Goal: Task Accomplishment & Management: Manage account settings

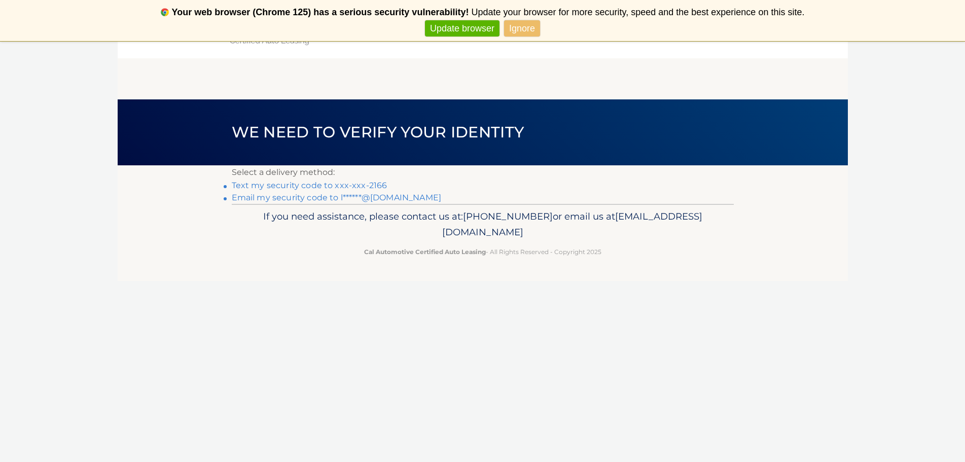
click at [334, 198] on link "Email my security code to l******@gmail.com" at bounding box center [337, 198] width 210 height 10
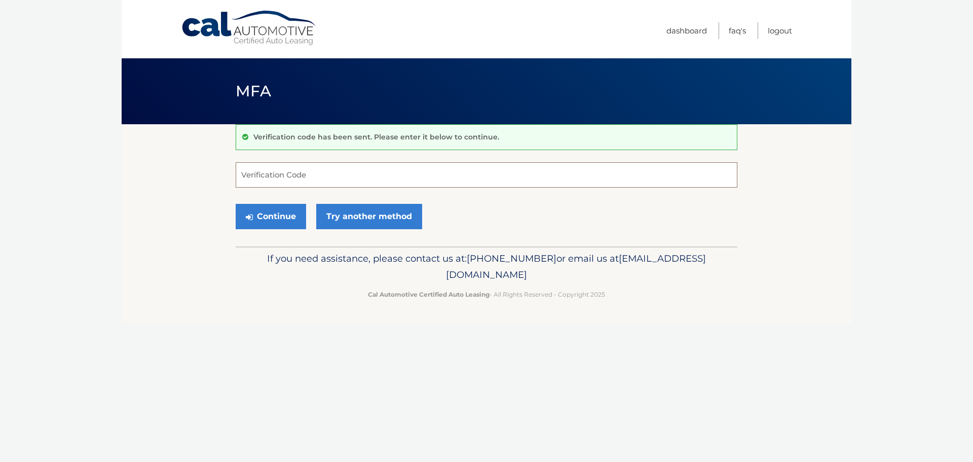
click at [549, 180] on input "Verification Code" at bounding box center [487, 174] width 502 height 25
click at [345, 184] on input "Verification Code" at bounding box center [487, 174] width 502 height 25
paste input "585290"
click at [298, 214] on button "Continue" at bounding box center [271, 216] width 70 height 25
type input "585290"
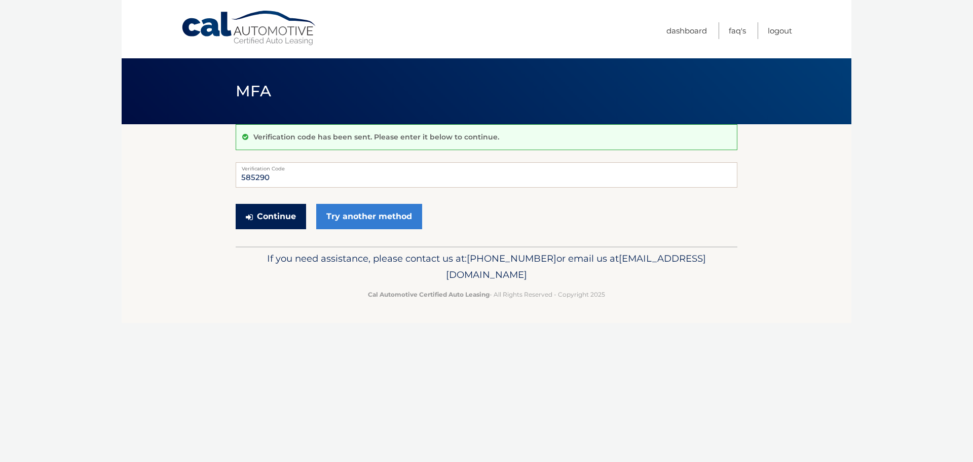
click at [272, 217] on button "Continue" at bounding box center [271, 216] width 70 height 25
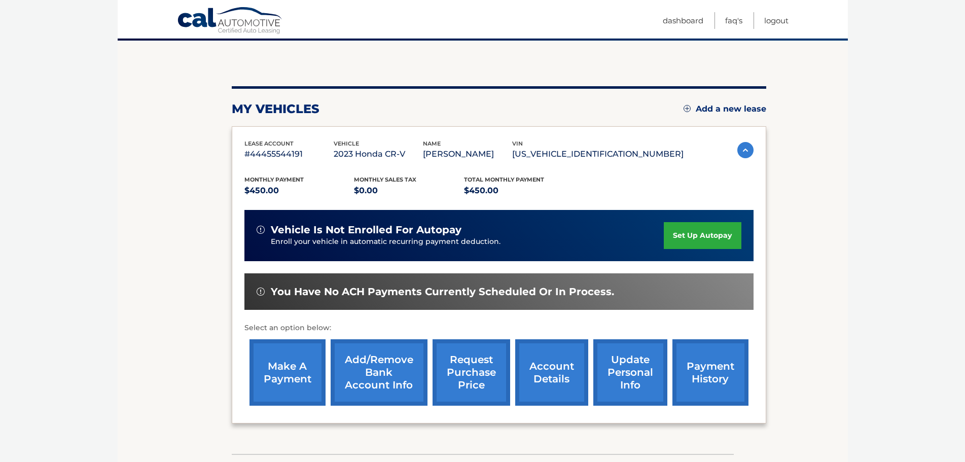
scroll to position [101, 0]
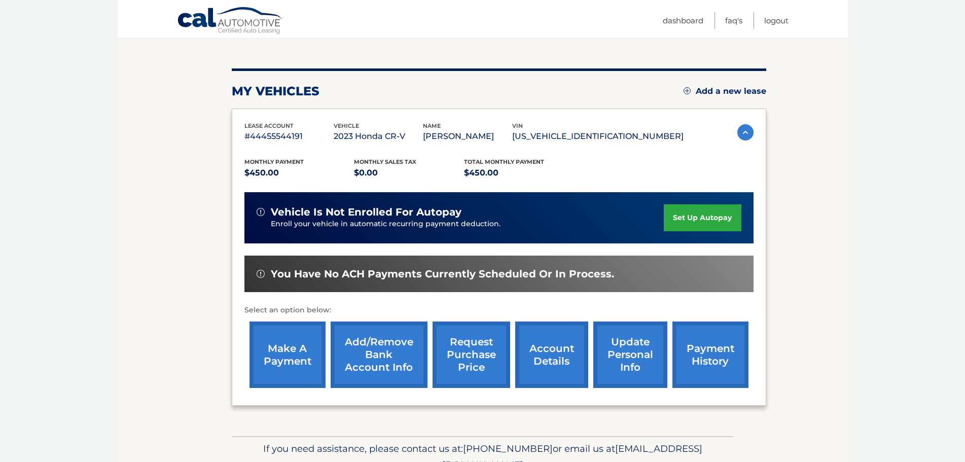
click at [284, 339] on link "make a payment" at bounding box center [287, 354] width 76 height 66
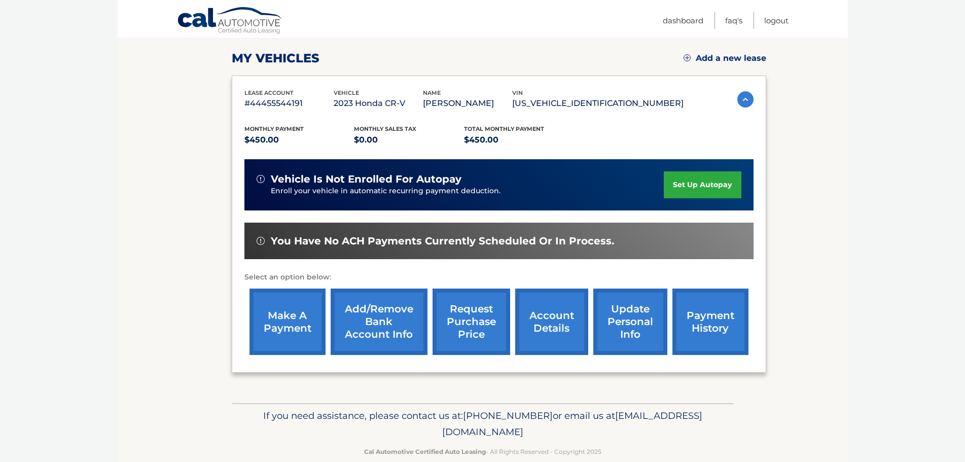
scroll to position [152, 0]
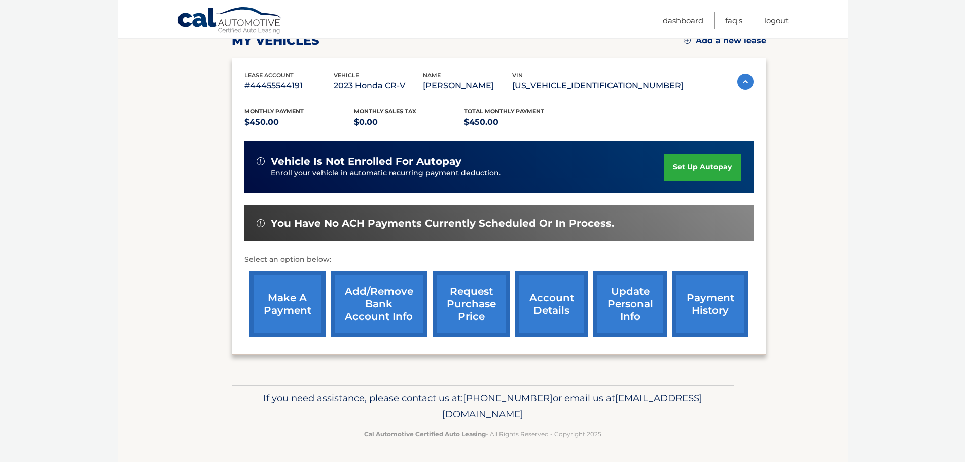
click at [730, 310] on link "payment history" at bounding box center [710, 304] width 76 height 66
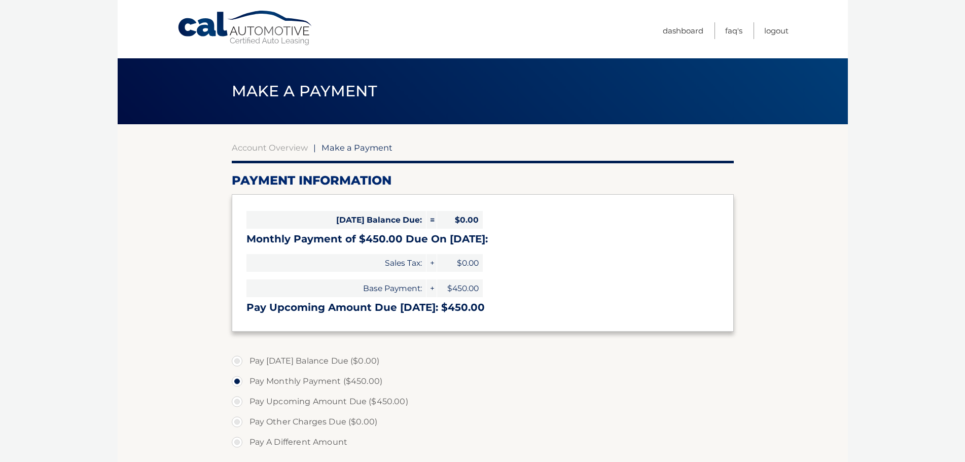
select select "ZjgwMzM5ZjgtMGZiMC00YWYyLTg1ZWMtYjM2ODU2ODRiZDQ1"
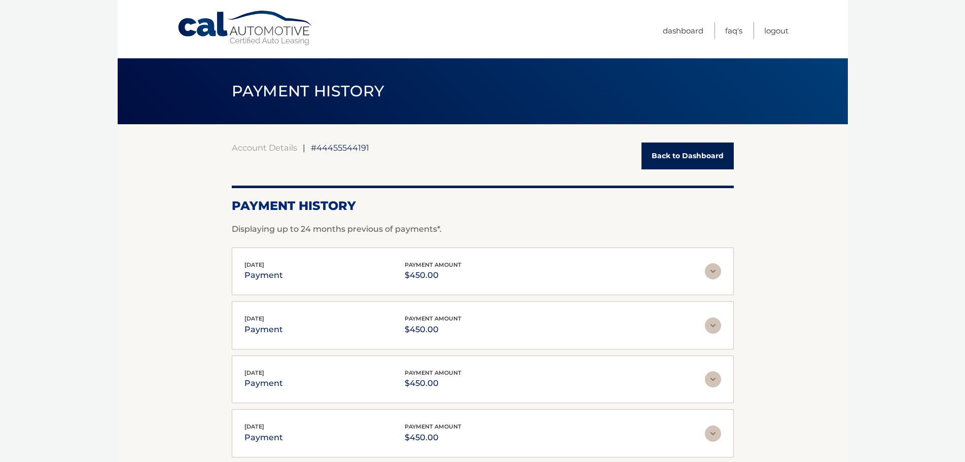
click at [674, 152] on link "Back to Dashboard" at bounding box center [687, 155] width 92 height 27
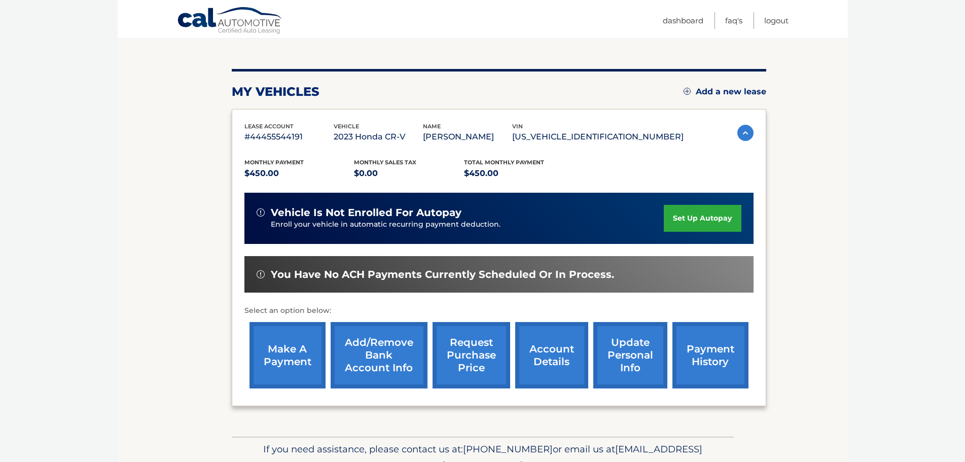
scroll to position [101, 0]
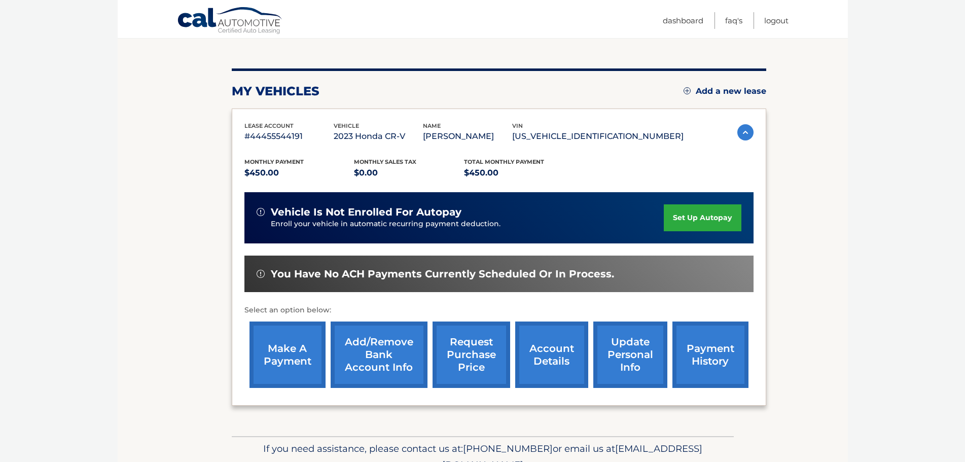
click at [302, 337] on link "make a payment" at bounding box center [287, 354] width 76 height 66
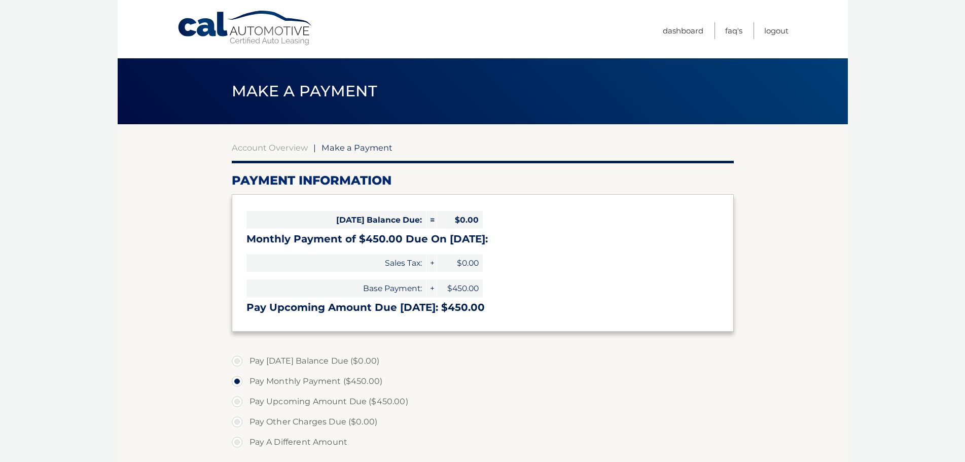
select select "ZjgwMzM5ZjgtMGZiMC00YWYyLTg1ZWMtYjM2ODU2ODRiZDQ1"
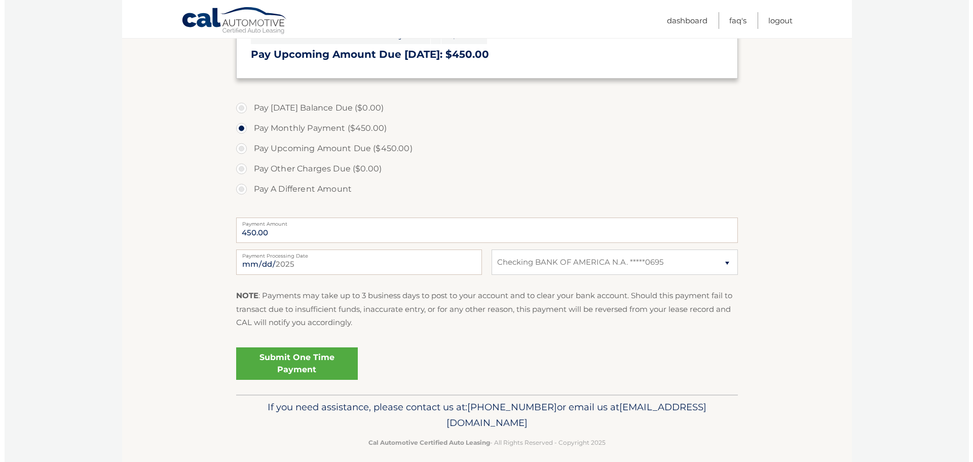
scroll to position [253, 0]
click at [324, 268] on input "[DATE]" at bounding box center [355, 261] width 246 height 25
type input "[DATE]"
click at [282, 362] on link "Submit One Time Payment" at bounding box center [293, 363] width 122 height 32
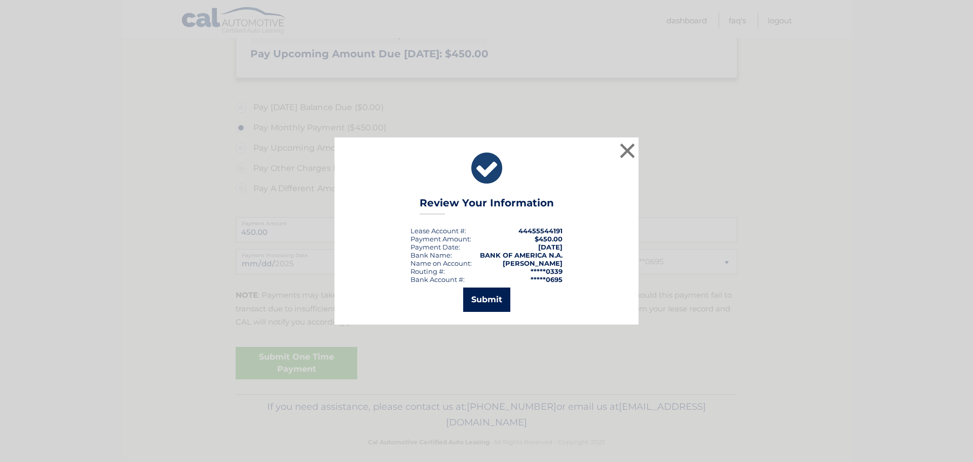
click at [497, 307] on button "Submit" at bounding box center [486, 299] width 47 height 24
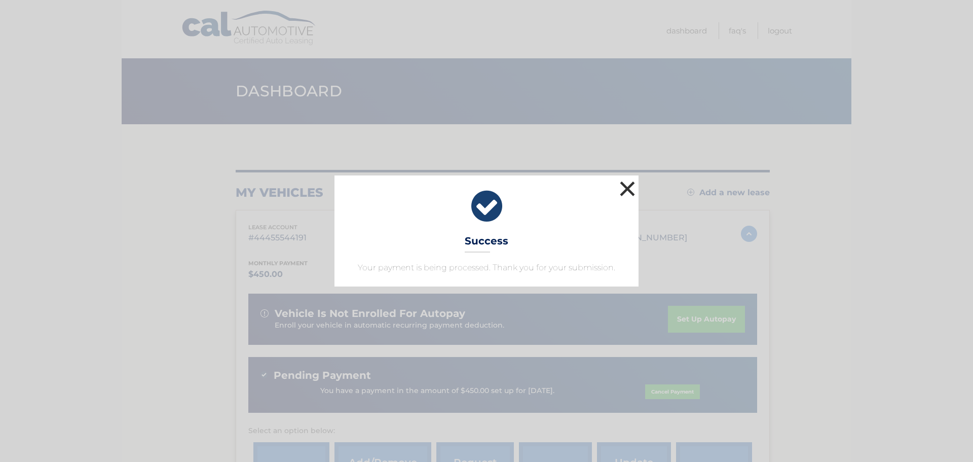
click at [629, 189] on button "×" at bounding box center [628, 188] width 20 height 20
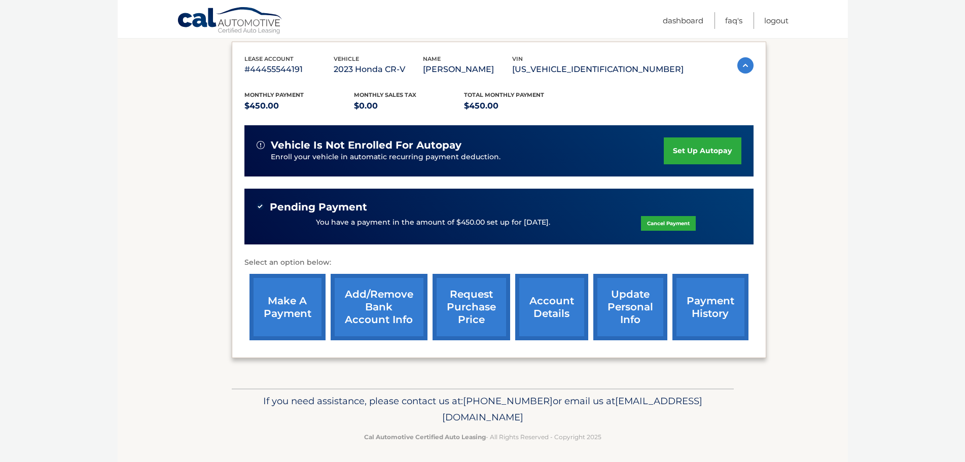
scroll to position [172, 0]
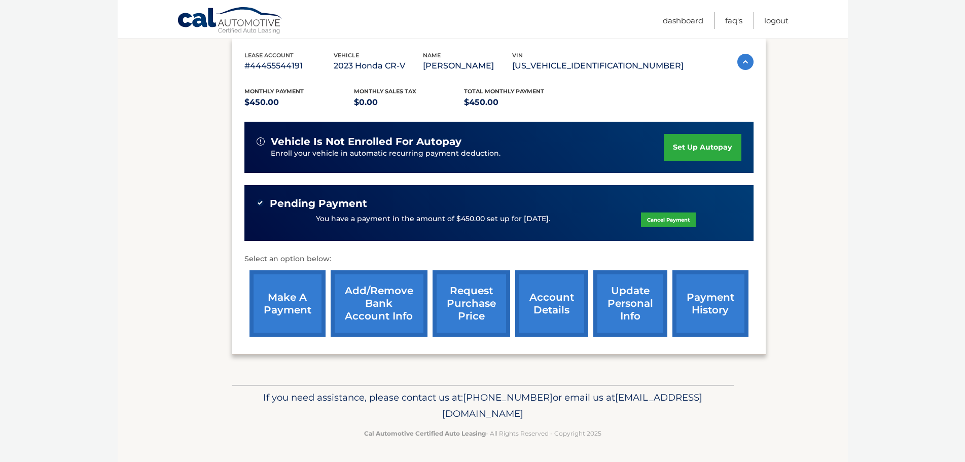
click at [744, 306] on link "payment history" at bounding box center [710, 303] width 76 height 66
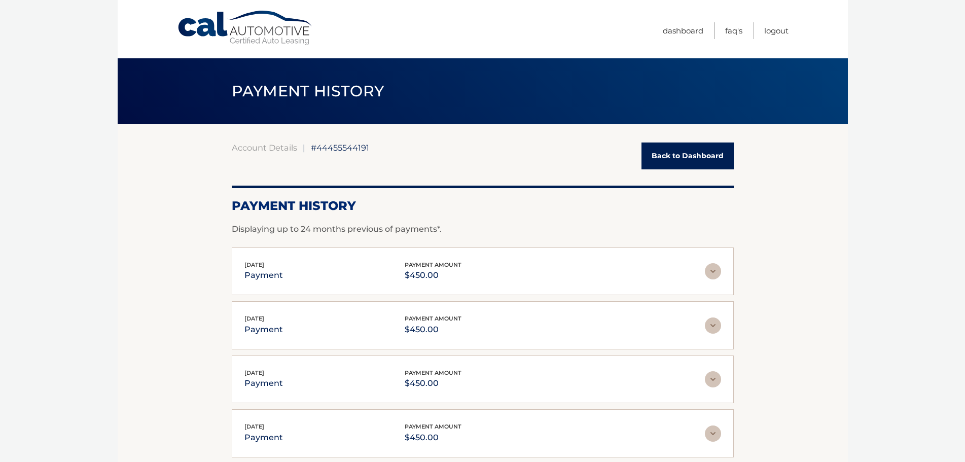
click at [667, 152] on link "Back to Dashboard" at bounding box center [687, 155] width 92 height 27
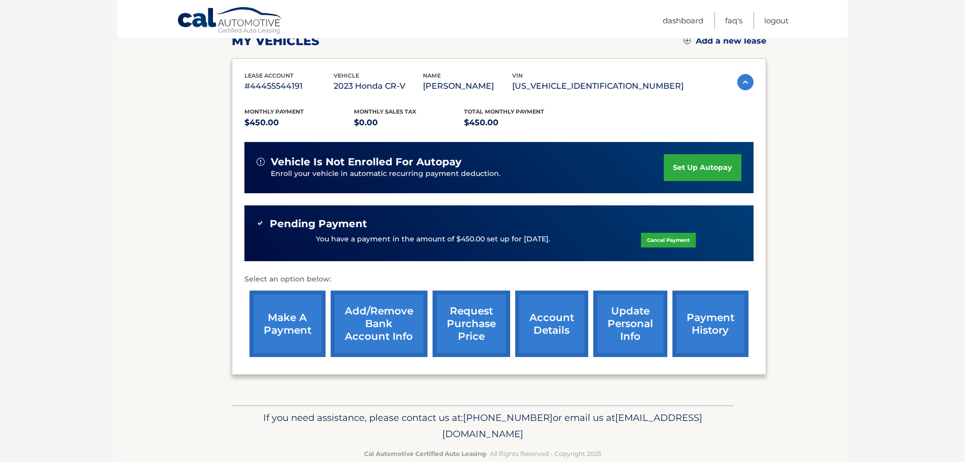
scroll to position [152, 0]
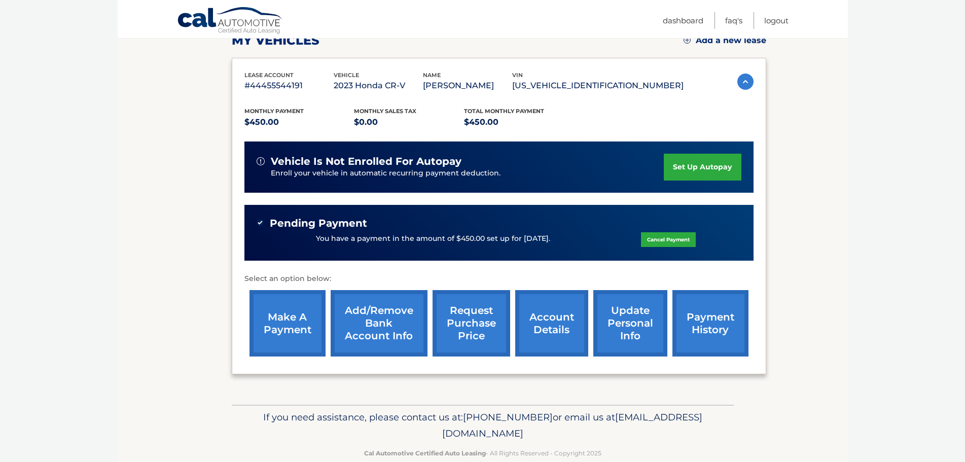
click at [485, 323] on link "request purchase price" at bounding box center [471, 323] width 78 height 66
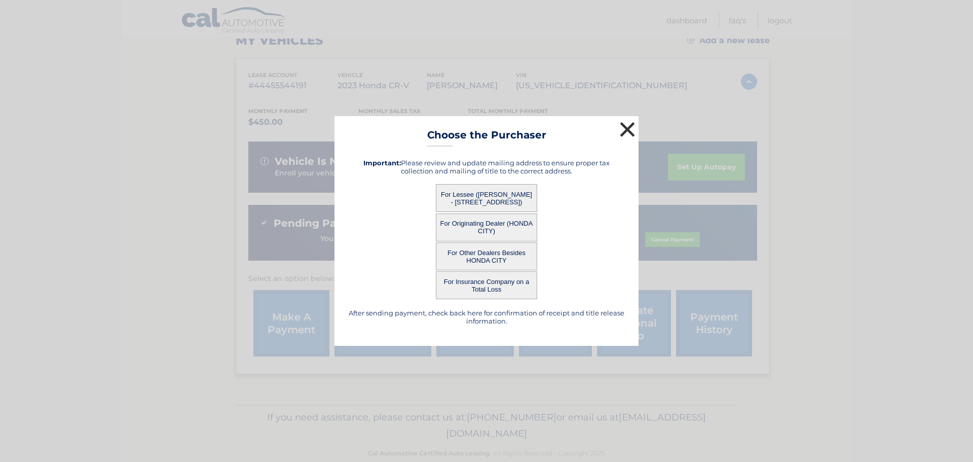
click at [633, 125] on button "×" at bounding box center [628, 129] width 20 height 20
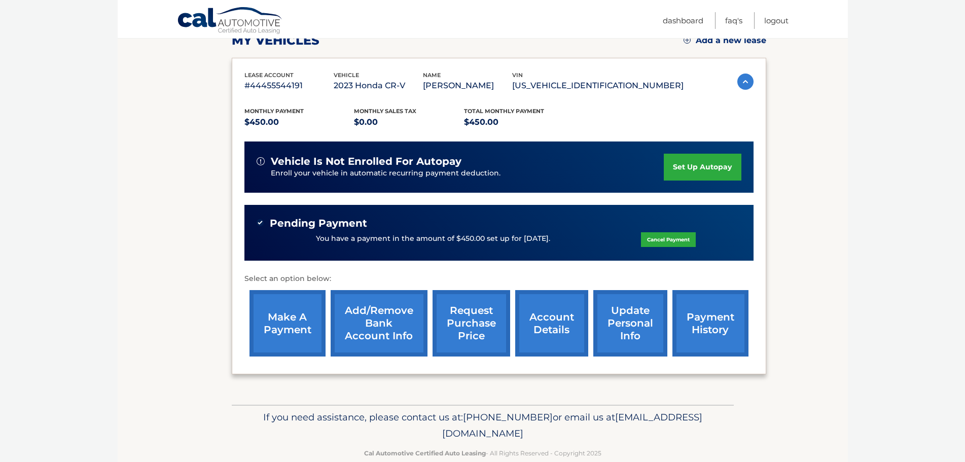
click at [555, 322] on link "account details" at bounding box center [551, 323] width 73 height 66
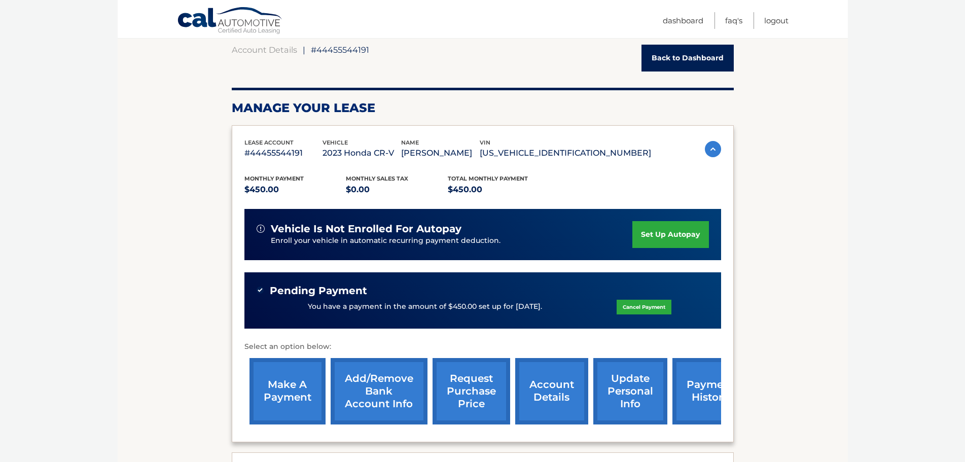
scroll to position [101, 0]
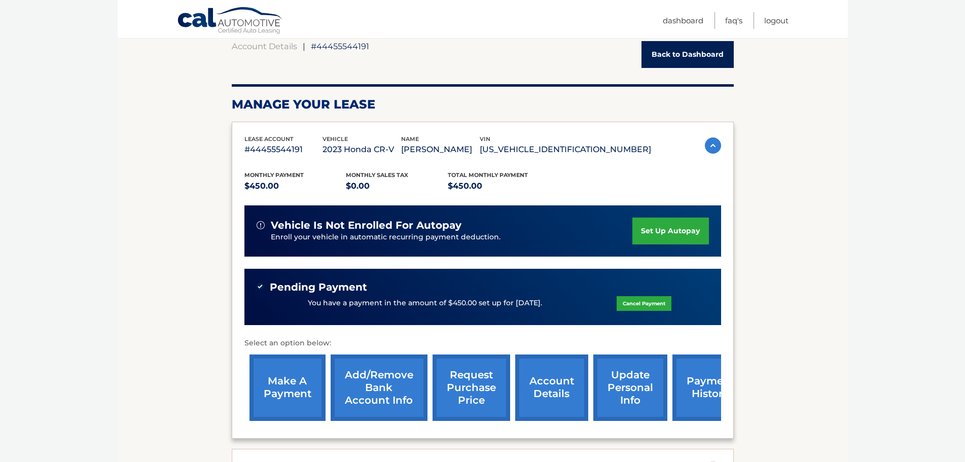
click at [701, 55] on link "Back to Dashboard" at bounding box center [687, 54] width 92 height 27
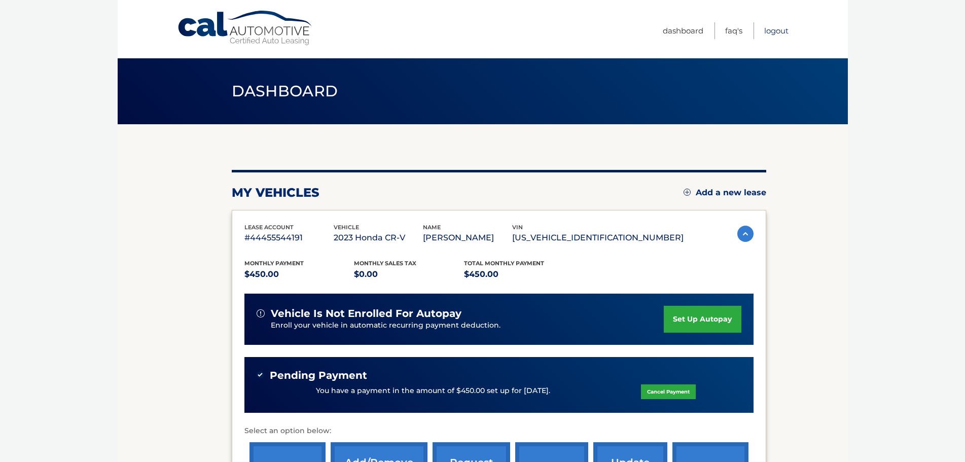
click at [779, 33] on link "Logout" at bounding box center [776, 30] width 24 height 17
